Goal: Transaction & Acquisition: Purchase product/service

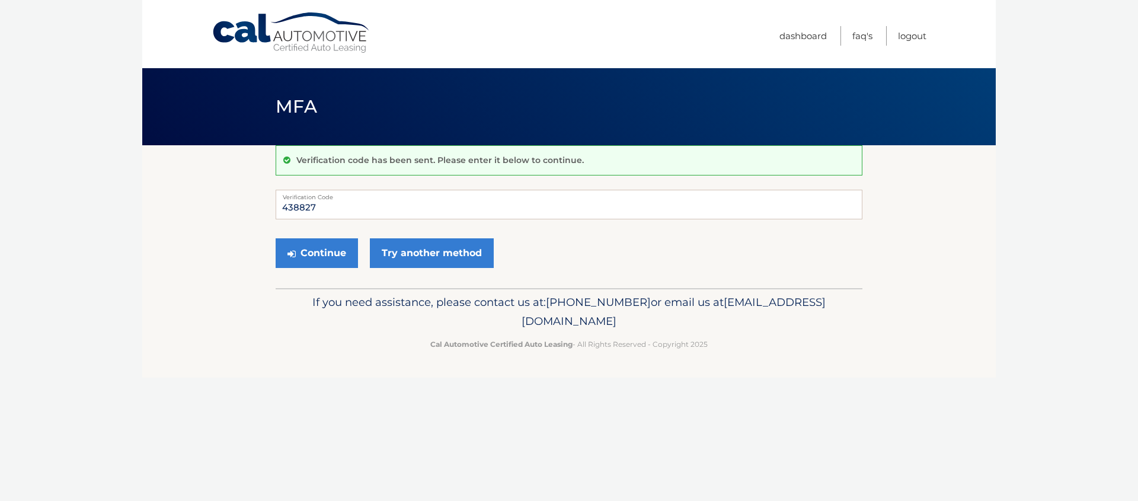
type input "438827"
click at [276, 238] on button "Continue" at bounding box center [317, 253] width 82 height 30
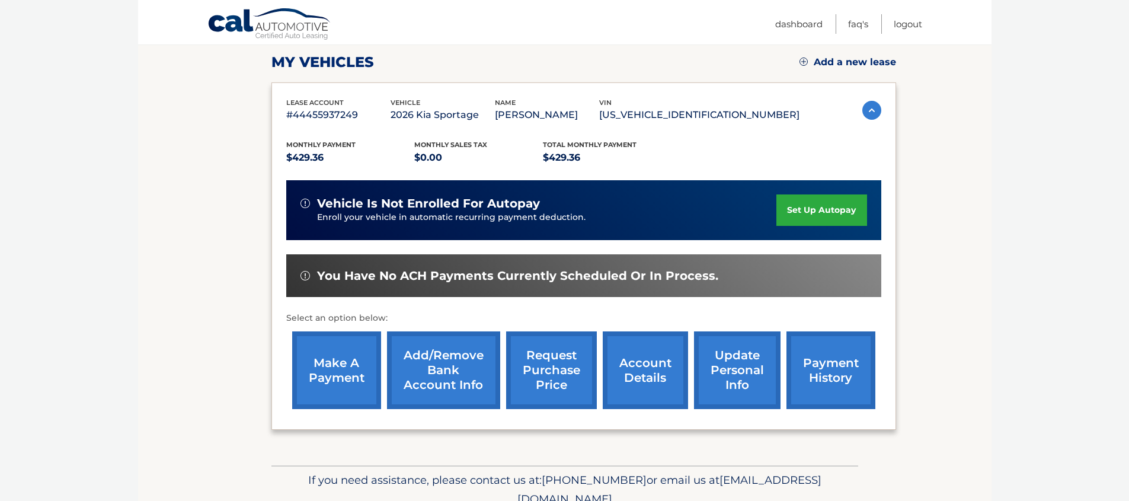
scroll to position [204, 0]
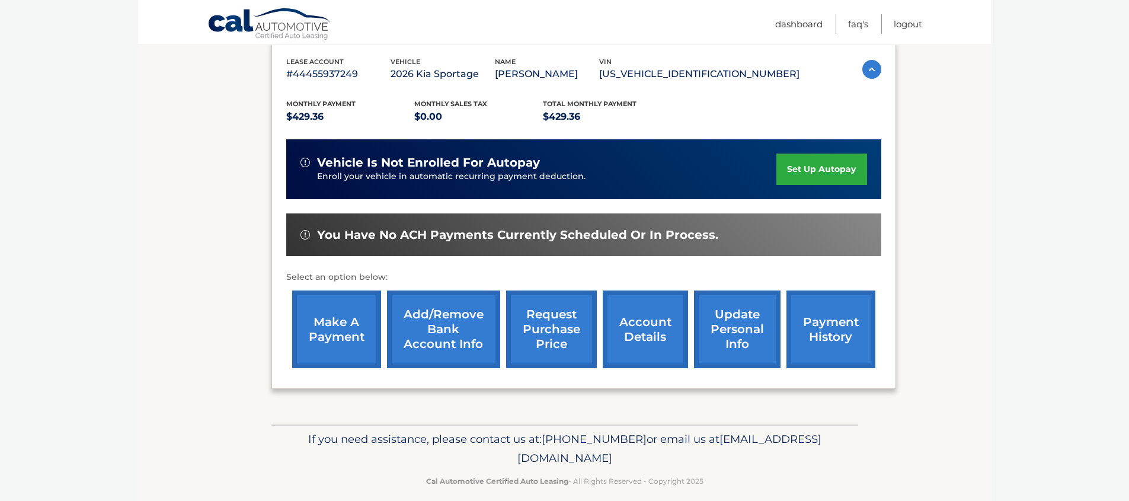
click at [652, 328] on link "account details" at bounding box center [645, 330] width 85 height 78
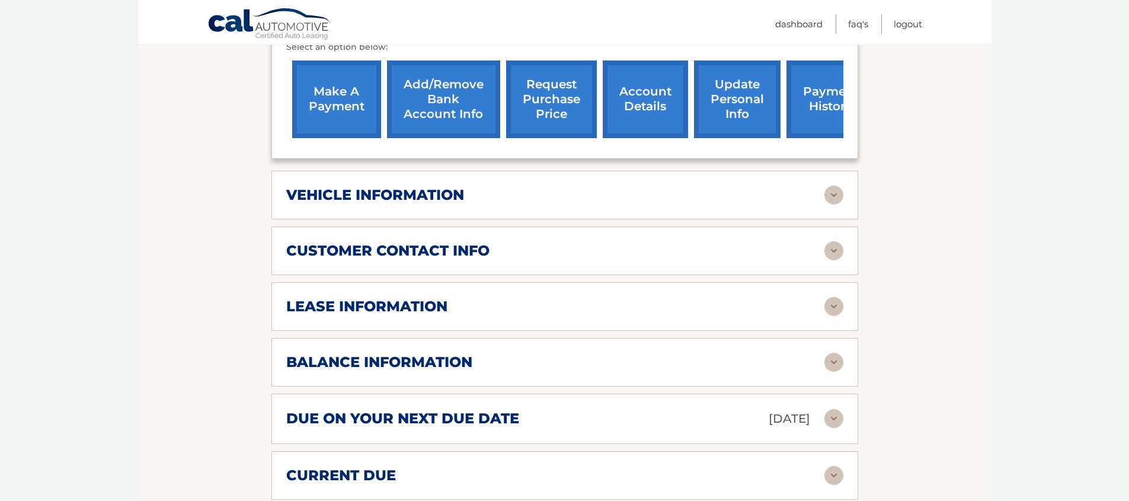
scroll to position [500, 0]
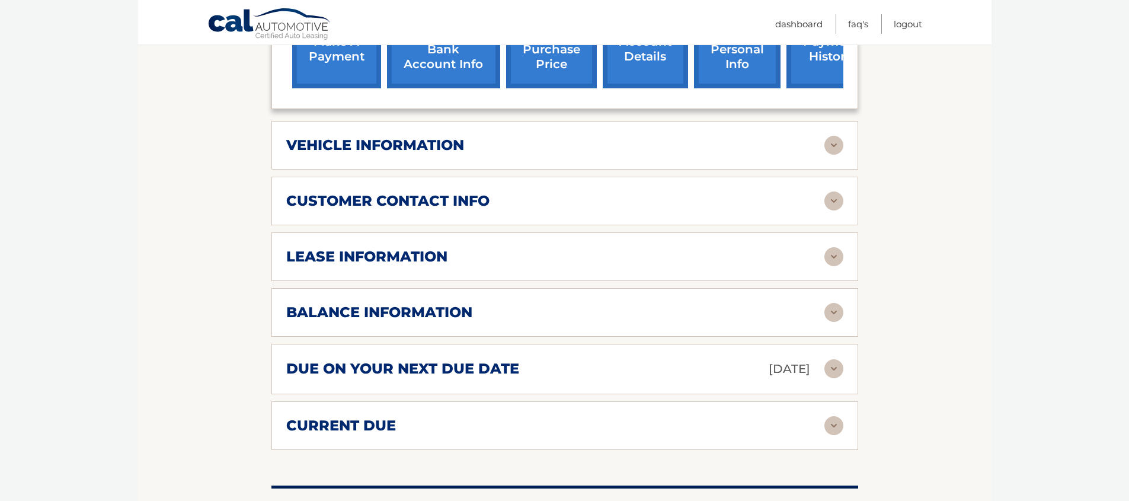
click at [693, 373] on div "due on your next due date Oct 06, 2025" at bounding box center [555, 369] width 538 height 21
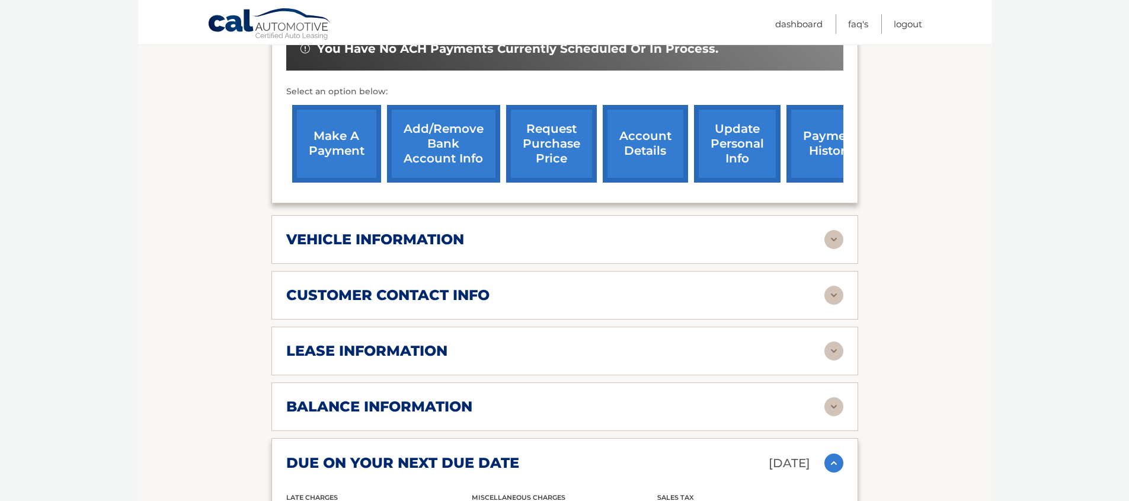
scroll to position [384, 0]
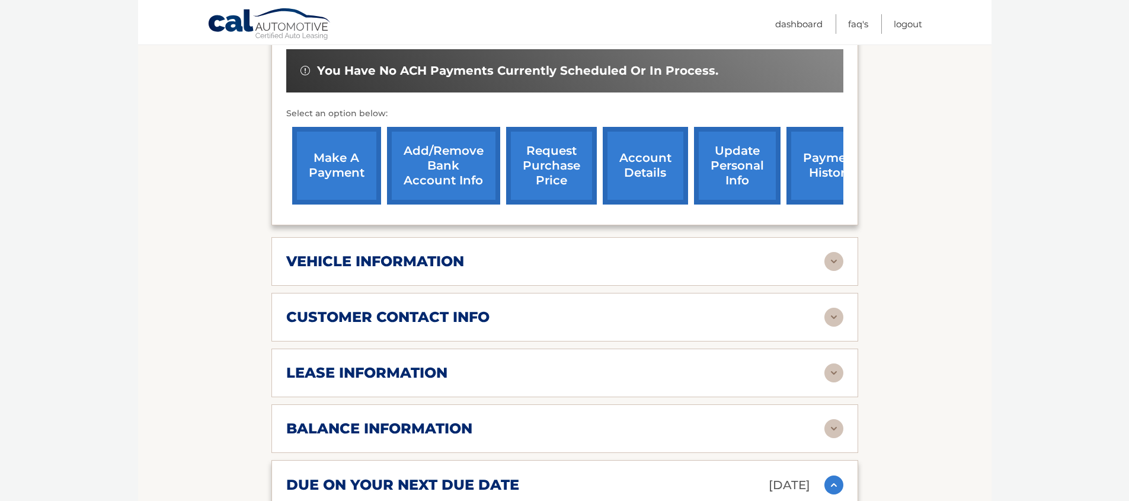
click at [324, 186] on link "make a payment" at bounding box center [336, 166] width 89 height 78
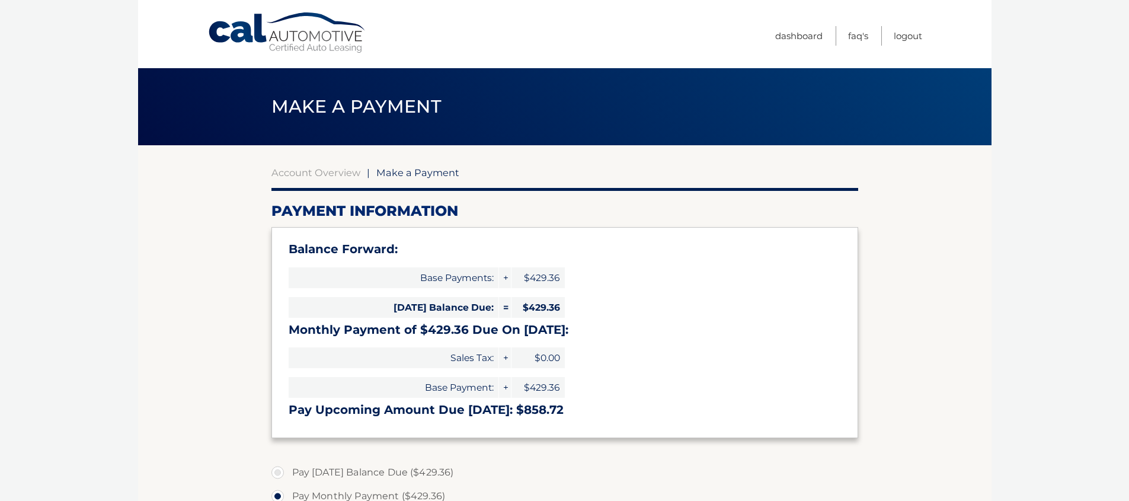
select select "NTdhN2YxNjEtMTViZS00Yzc0LThjZDktMjRjNTc4MGJhOTE3"
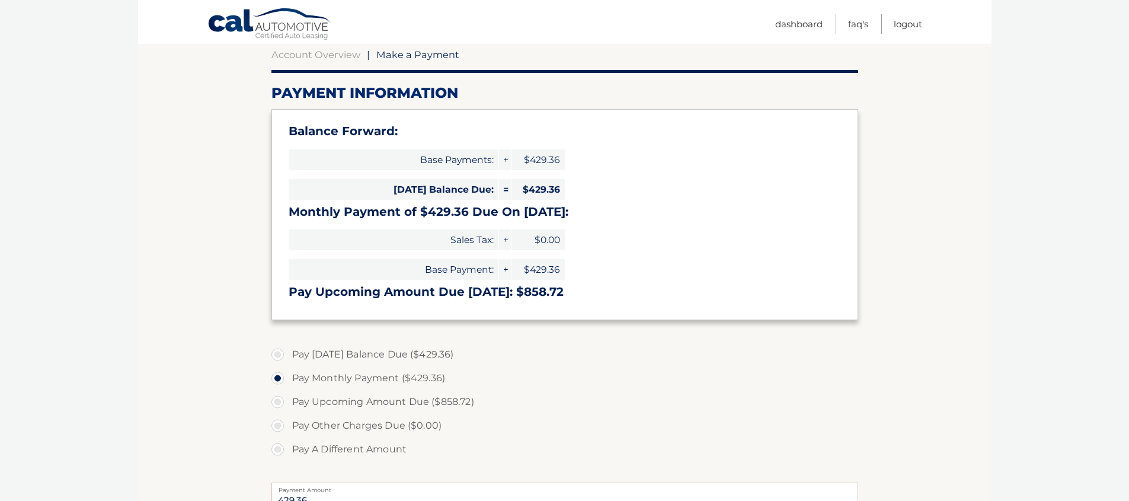
scroll to position [147, 0]
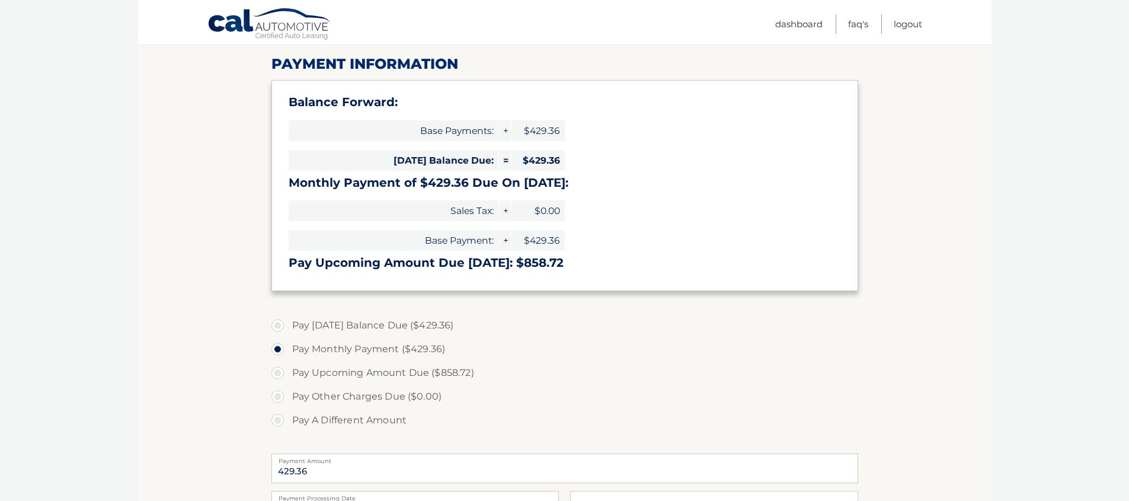
click at [395, 324] on label "Pay Today's Balance Due ($429.36)" at bounding box center [565, 326] width 587 height 24
click at [288, 324] on input "Pay Today's Balance Due ($429.36)" at bounding box center [282, 323] width 12 height 19
radio input "true"
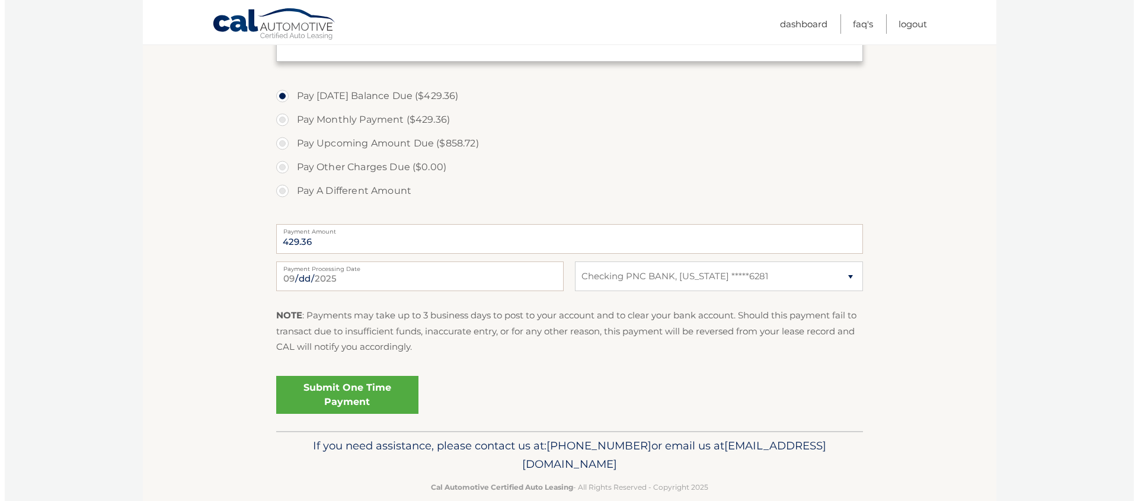
scroll to position [397, 0]
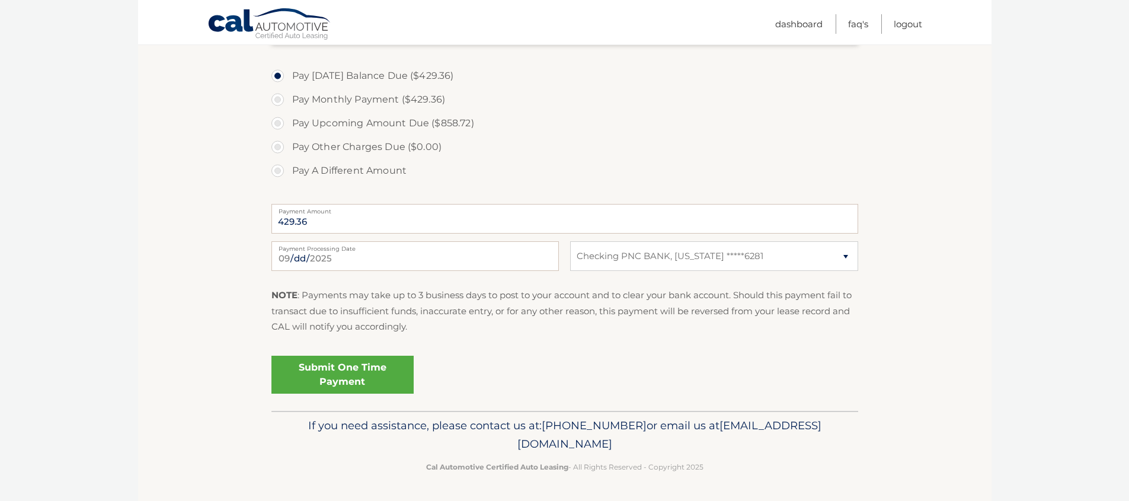
click at [384, 369] on link "Submit One Time Payment" at bounding box center [343, 375] width 142 height 38
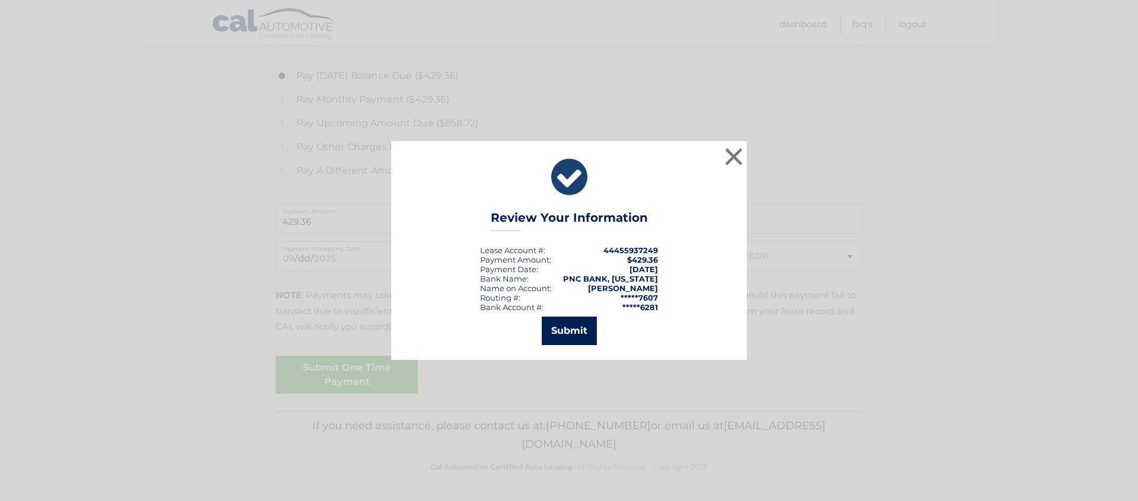
click at [564, 332] on button "Submit" at bounding box center [569, 331] width 55 height 28
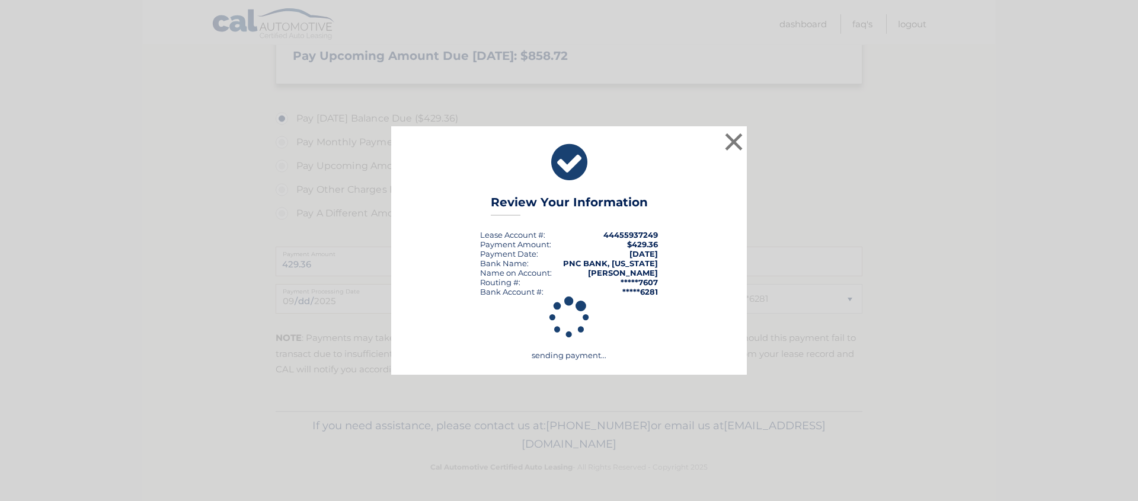
scroll to position [354, 0]
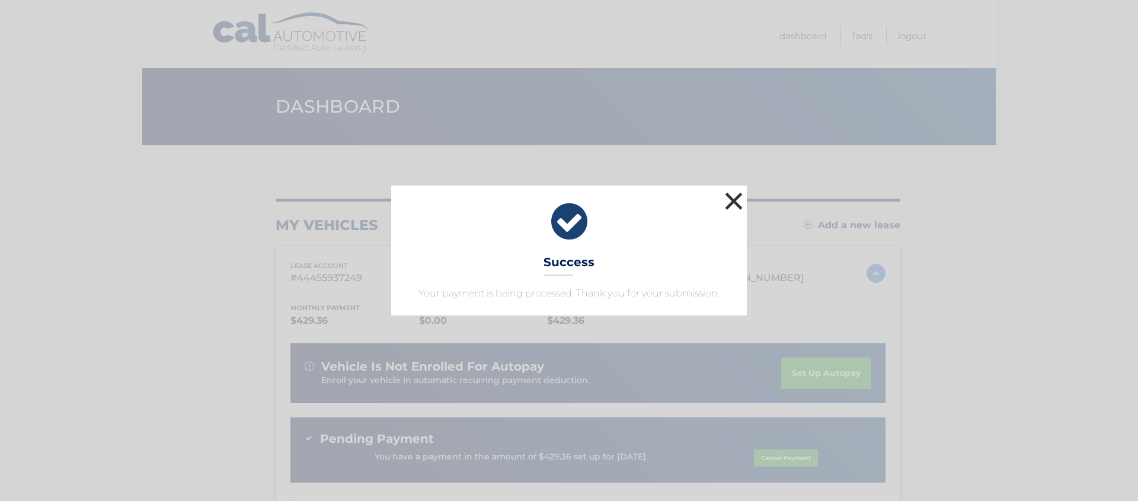
click at [739, 203] on button "×" at bounding box center [734, 201] width 24 height 24
